Goal: Transaction & Acquisition: Purchase product/service

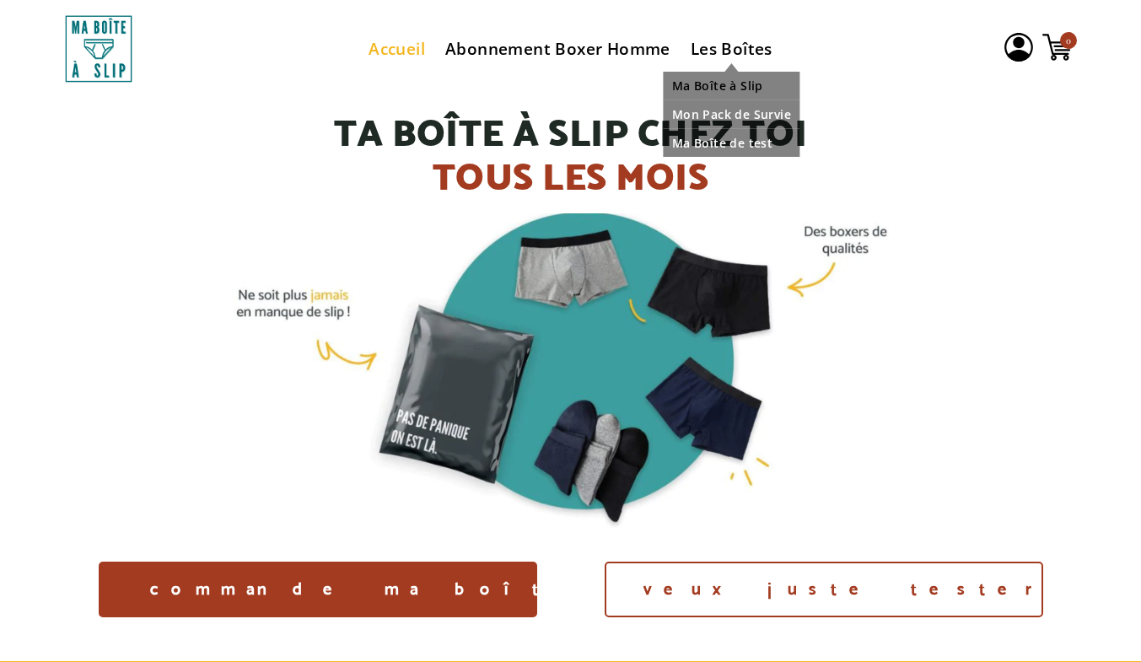
click at [724, 85] on link "Ma Boîte à Slip" at bounding box center [732, 86] width 136 height 16
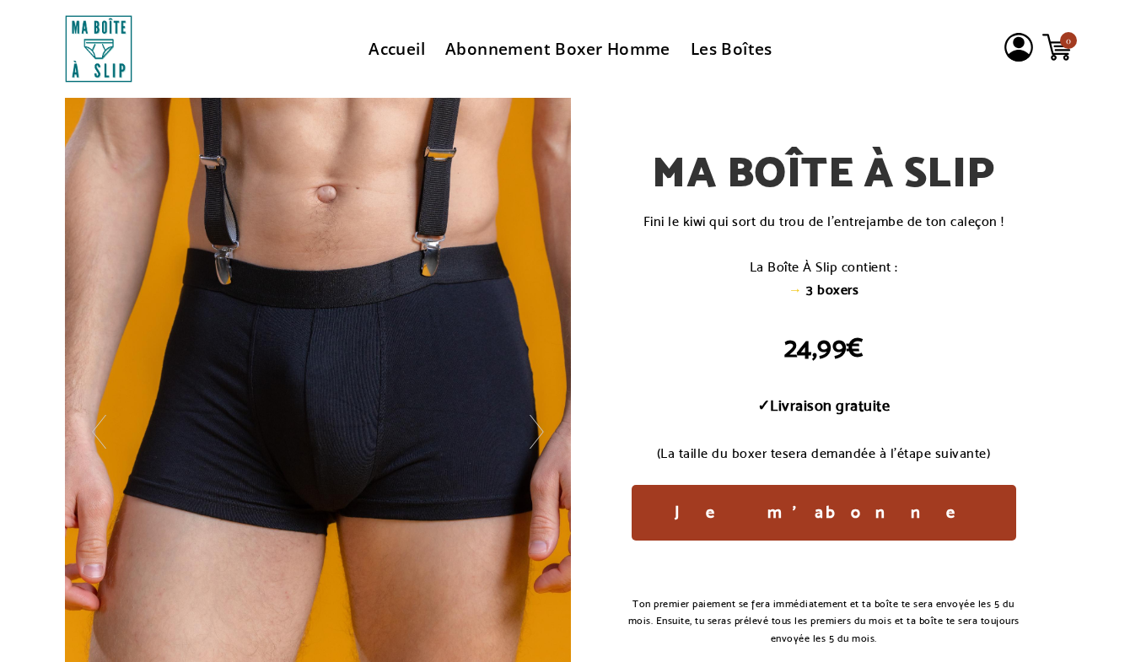
click at [540, 438] on icon "module container" at bounding box center [537, 432] width 34 height 34
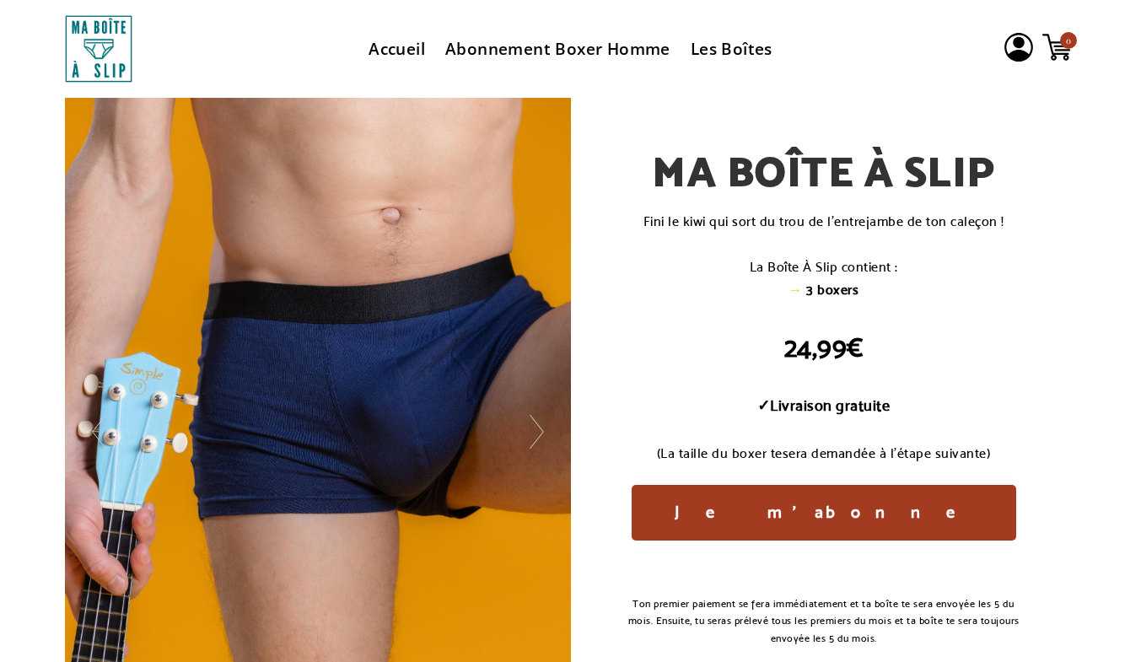
click at [540, 438] on icon "module container" at bounding box center [537, 432] width 34 height 34
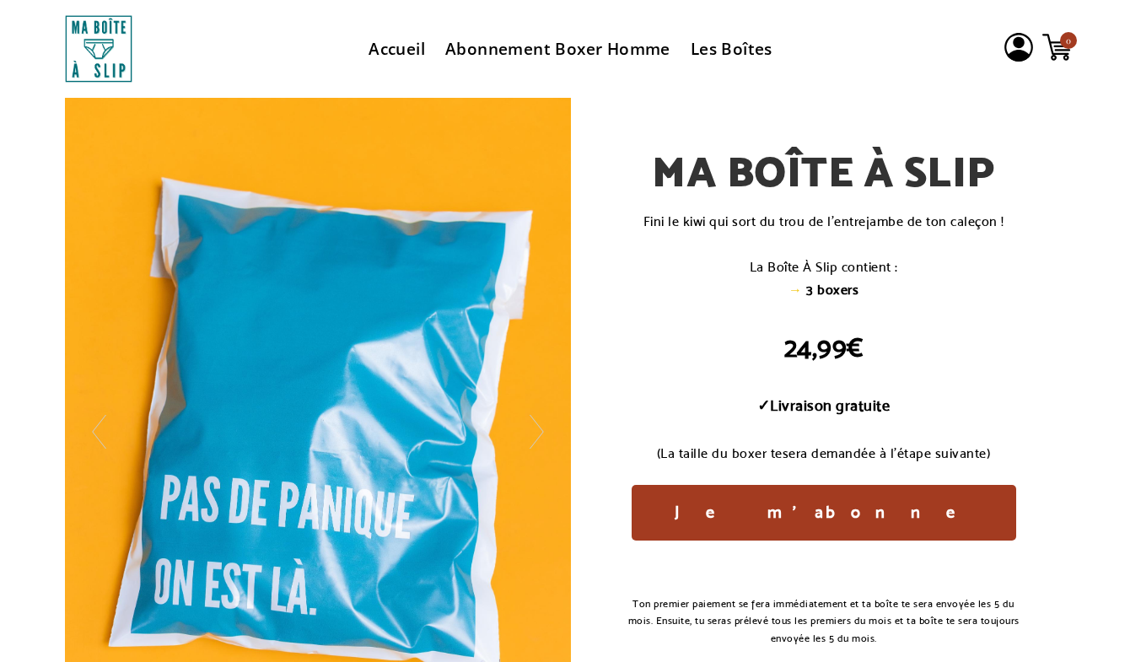
click at [540, 438] on icon "module container" at bounding box center [537, 432] width 34 height 34
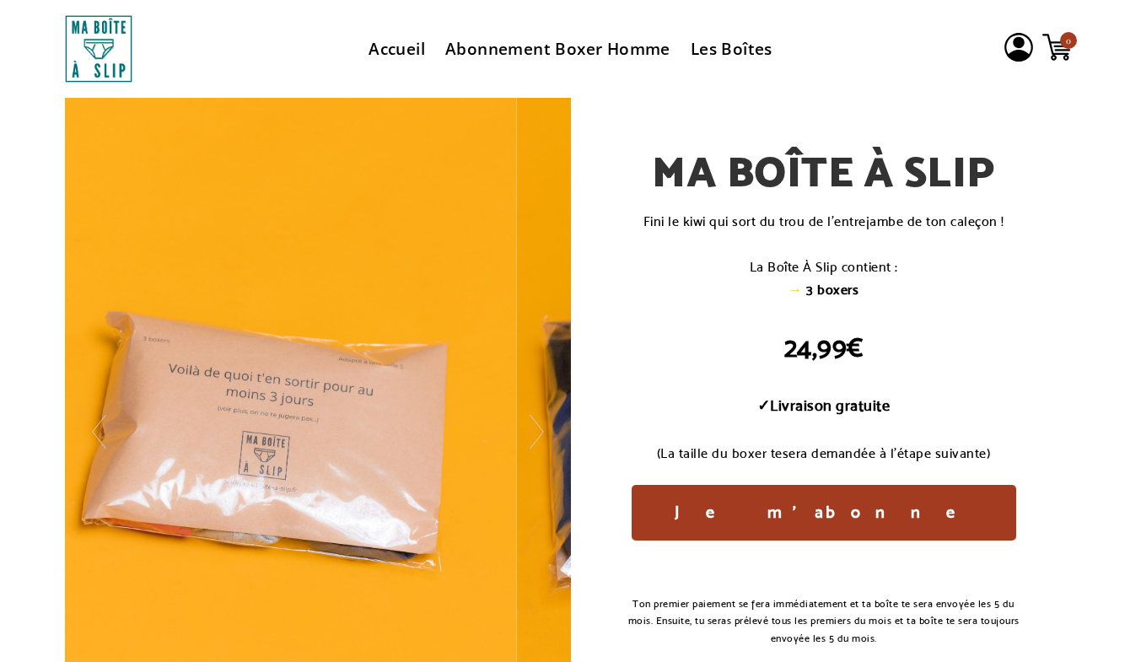
click at [541, 437] on icon "module container" at bounding box center [537, 432] width 34 height 34
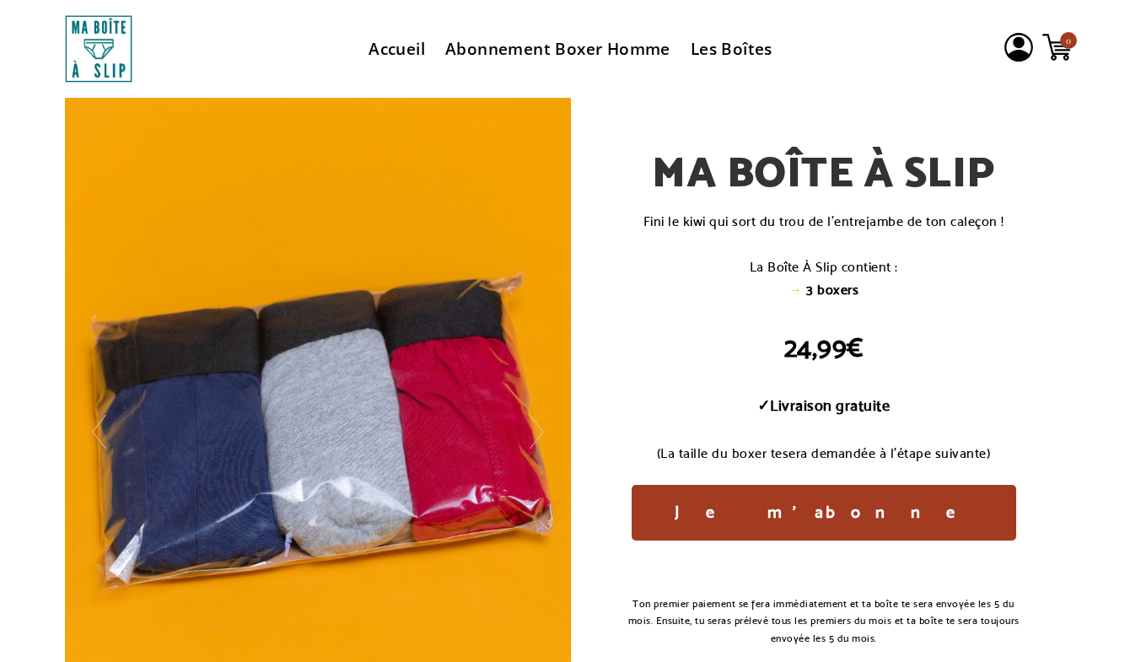
click at [538, 436] on icon "module container" at bounding box center [537, 432] width 34 height 34
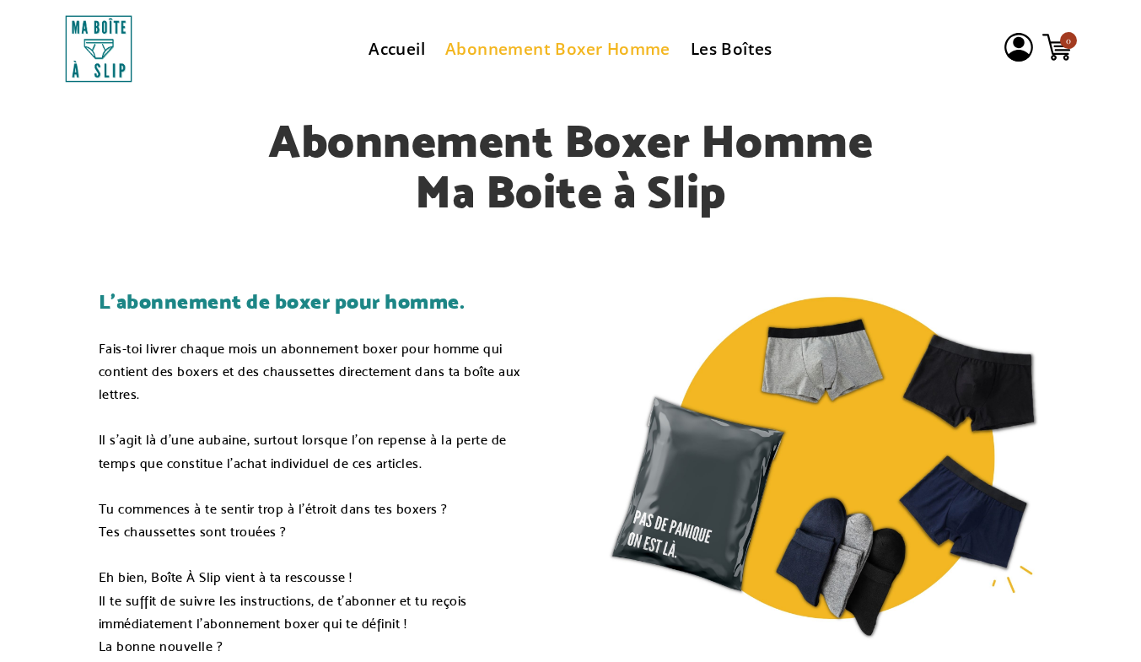
click at [219, 160] on h1 "Abonnement Boxer Homme" at bounding box center [570, 141] width 917 height 50
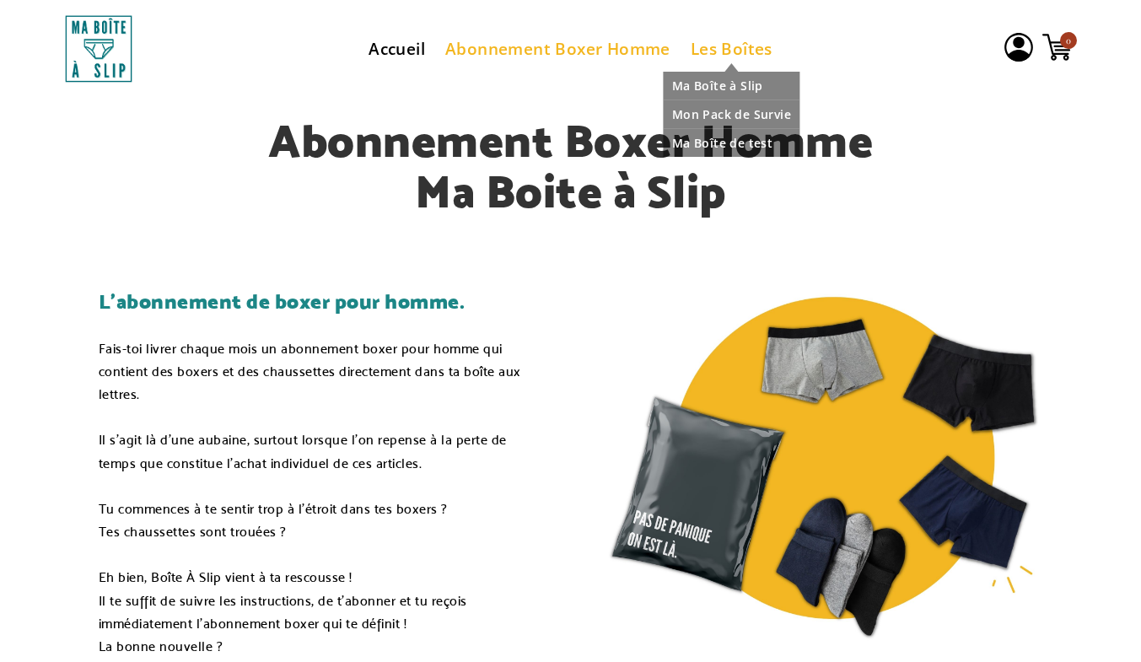
click at [731, 49] on link "Les Boîtes" at bounding box center [732, 49] width 82 height 22
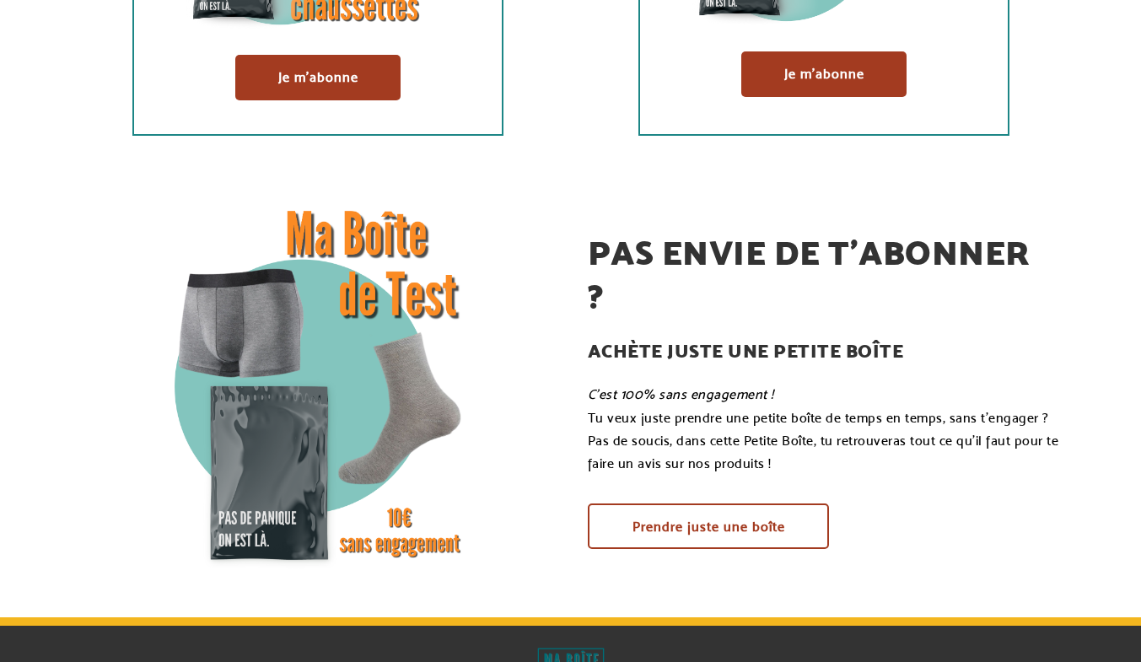
scroll to position [590, 0]
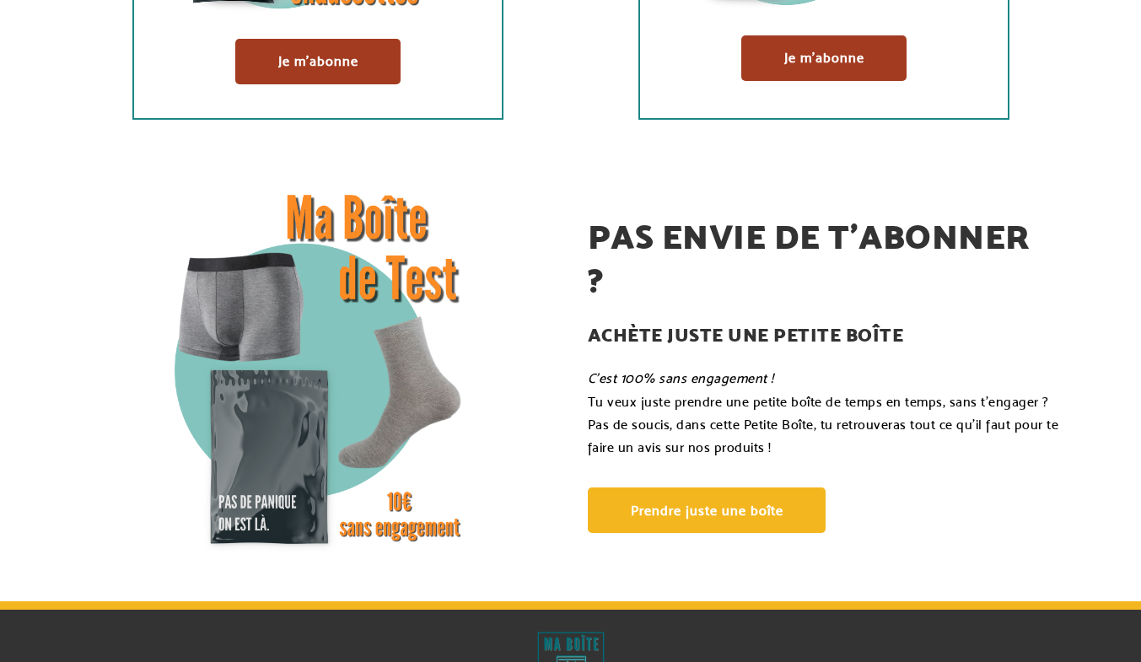
click at [766, 513] on link "Prendre juste une boîte" at bounding box center [707, 510] width 238 height 46
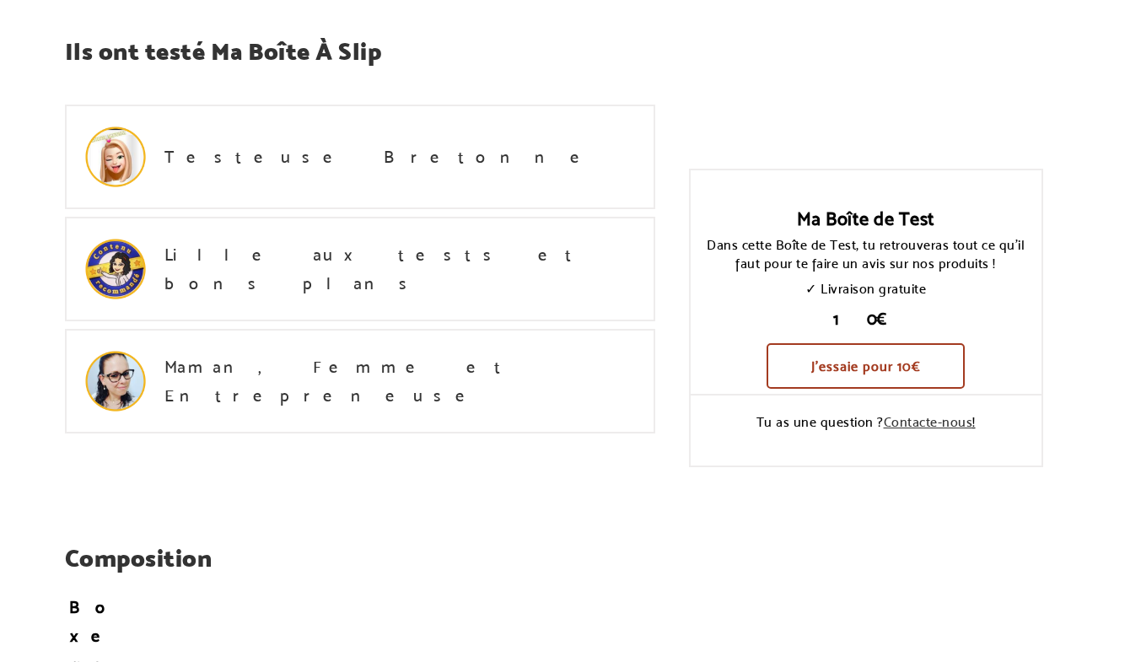
scroll to position [787, 0]
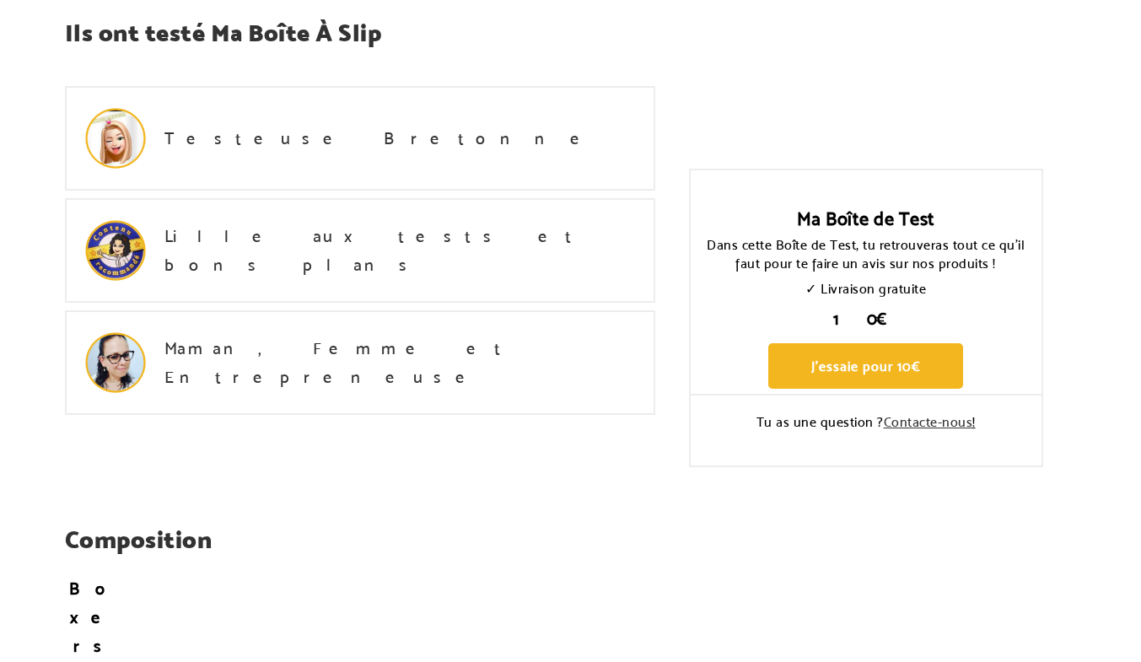
click at [870, 377] on link "J'essaie pour 10€" at bounding box center [865, 366] width 195 height 46
